Goal: Find specific page/section: Find specific page/section

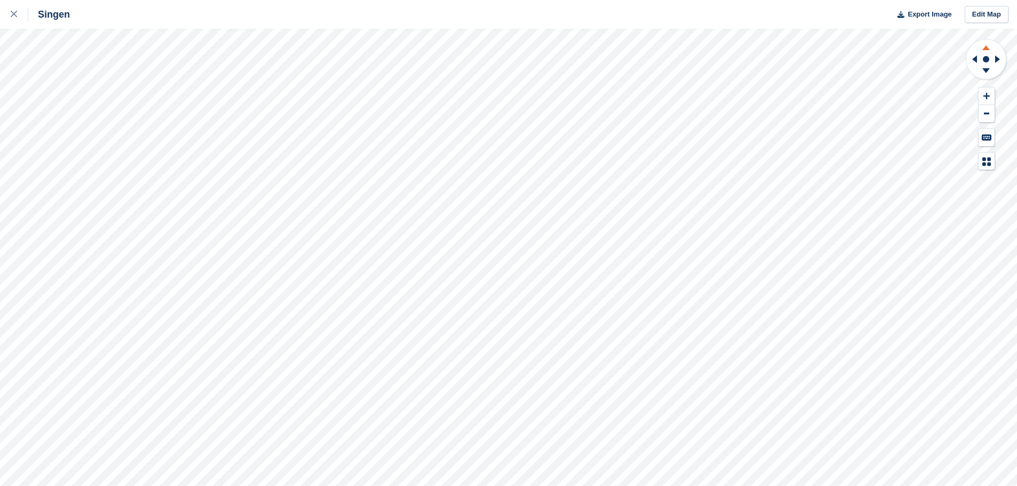
click at [504, 49] on icon at bounding box center [985, 47] width 7 height 5
click at [504, 64] on icon at bounding box center [998, 59] width 13 height 28
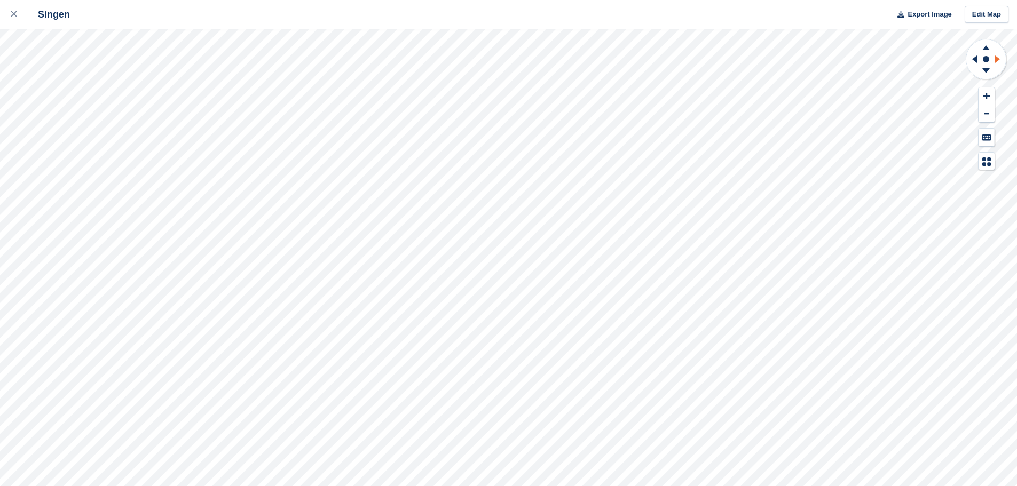
click at [504, 64] on icon at bounding box center [998, 59] width 13 height 28
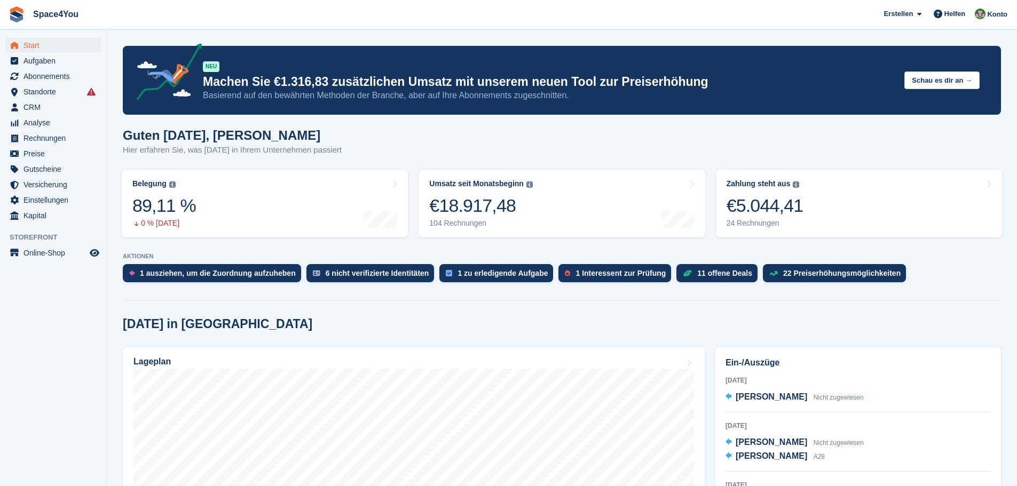
click at [239, 145] on p "Hier erfahren Sie, was [DATE] in Ihrem Unternehmen passiert" at bounding box center [232, 150] width 219 height 12
click at [336, 148] on div "Guten [DATE], [PERSON_NAME] Hier erfahren Sie, was [DATE] in Ihrem Unternehmen …" at bounding box center [562, 148] width 878 height 41
drag, startPoint x: 338, startPoint y: 153, endPoint x: 127, endPoint y: 140, distance: 212.3
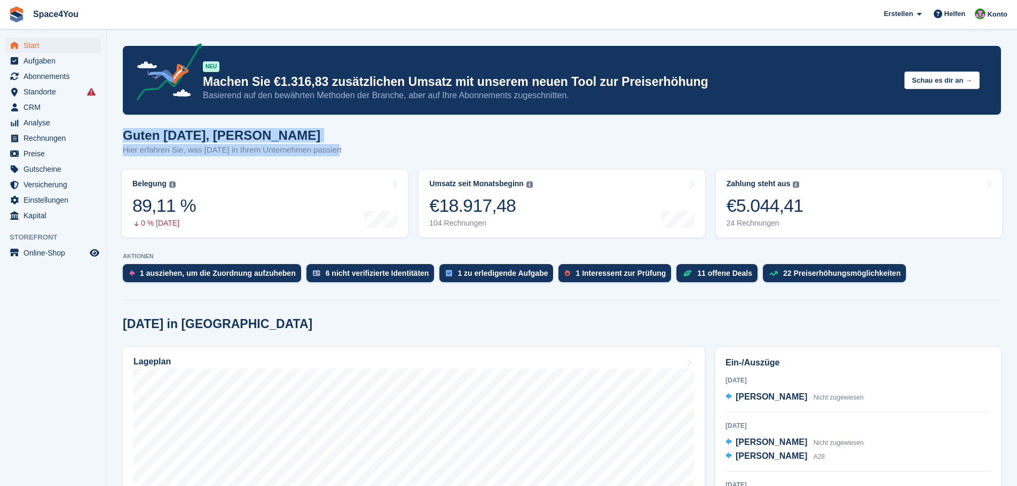
click at [127, 140] on div "Guten [DATE], [PERSON_NAME] Hier erfahren Sie, was [DATE] in Ihrem Unternehmen …" at bounding box center [562, 148] width 878 height 41
click at [127, 140] on h1 "Guten [DATE], [PERSON_NAME]" at bounding box center [232, 135] width 219 height 14
